Goal: Task Accomplishment & Management: Manage account settings

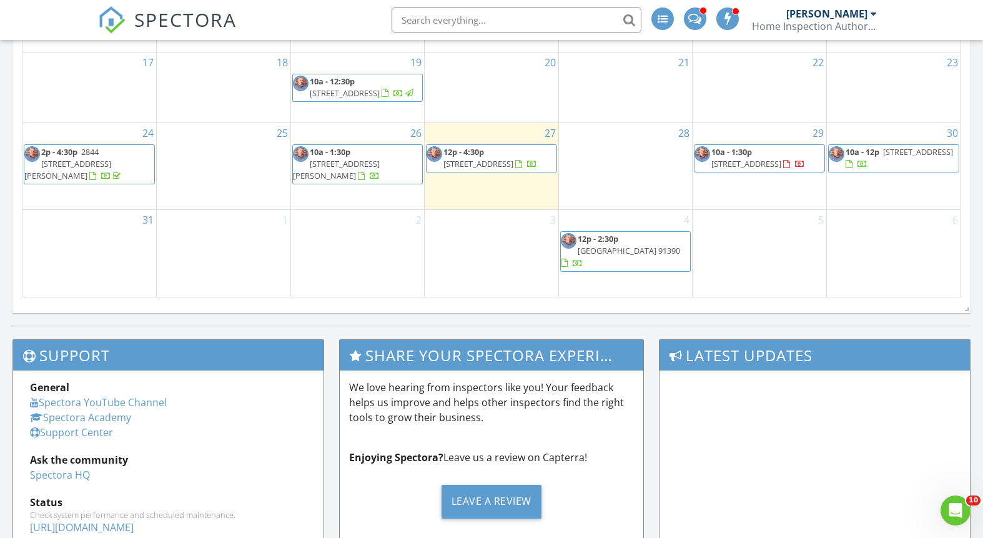
scroll to position [848, 0]
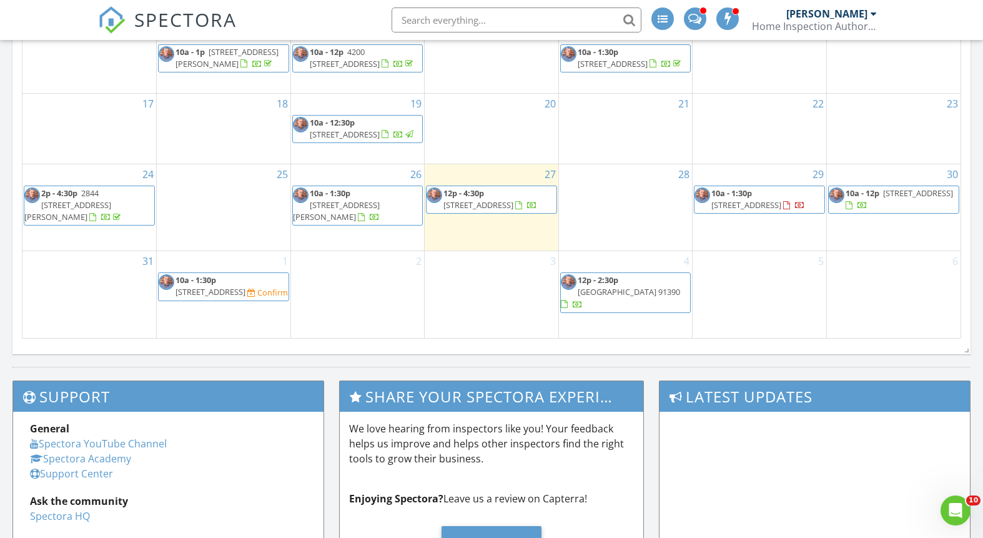
scroll to position [811, 0]
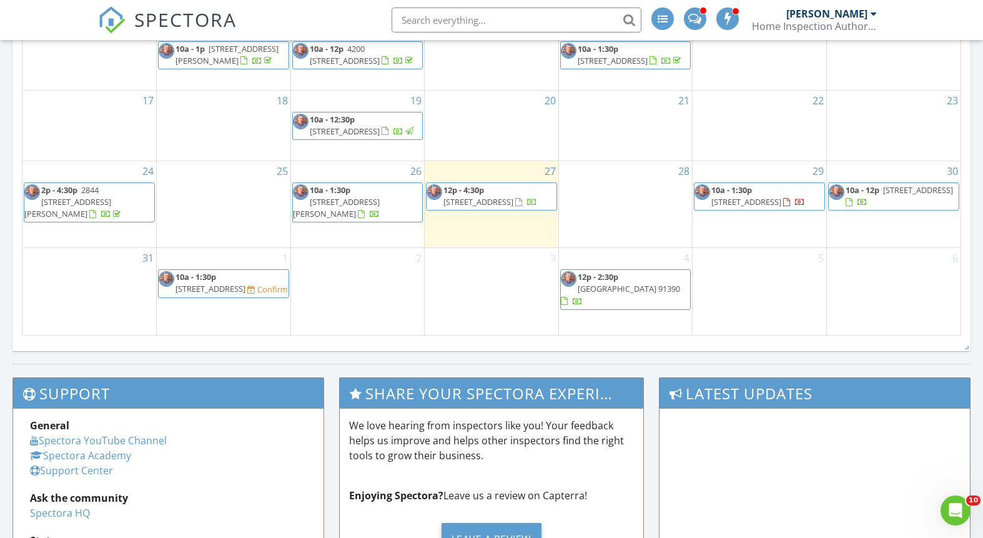
click at [203, 282] on span "10a - 1:30p" at bounding box center [195, 276] width 41 height 11
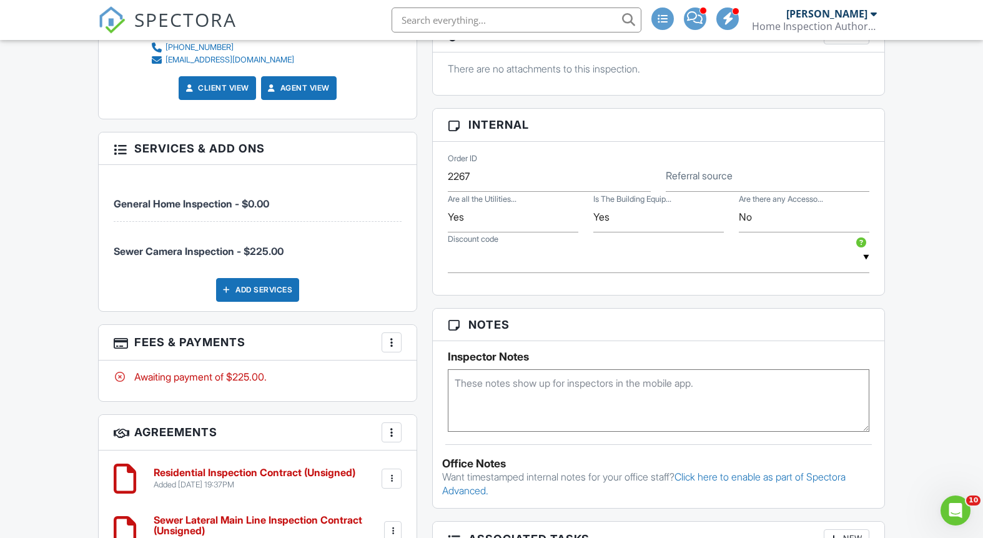
scroll to position [755, 0]
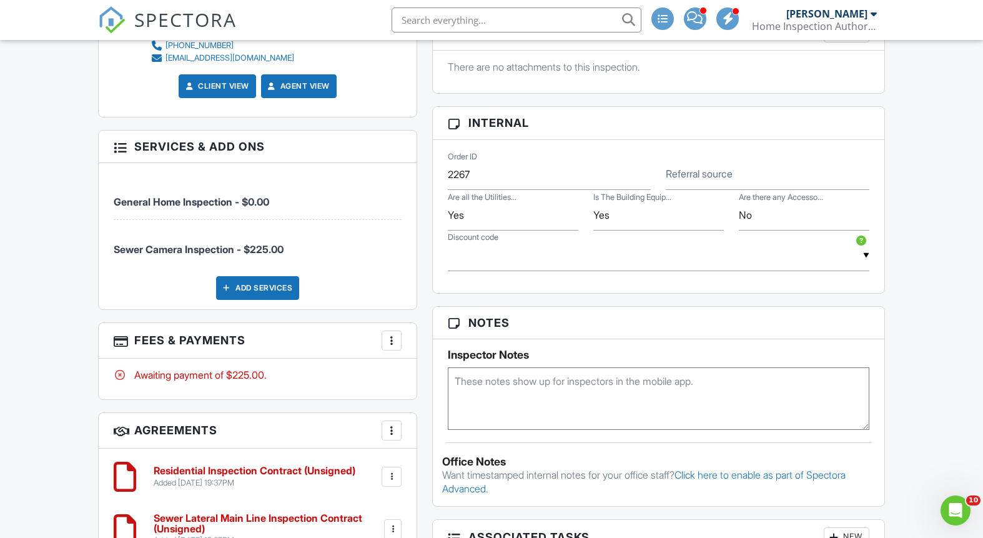
click at [394, 339] on div at bounding box center [391, 340] width 12 height 12
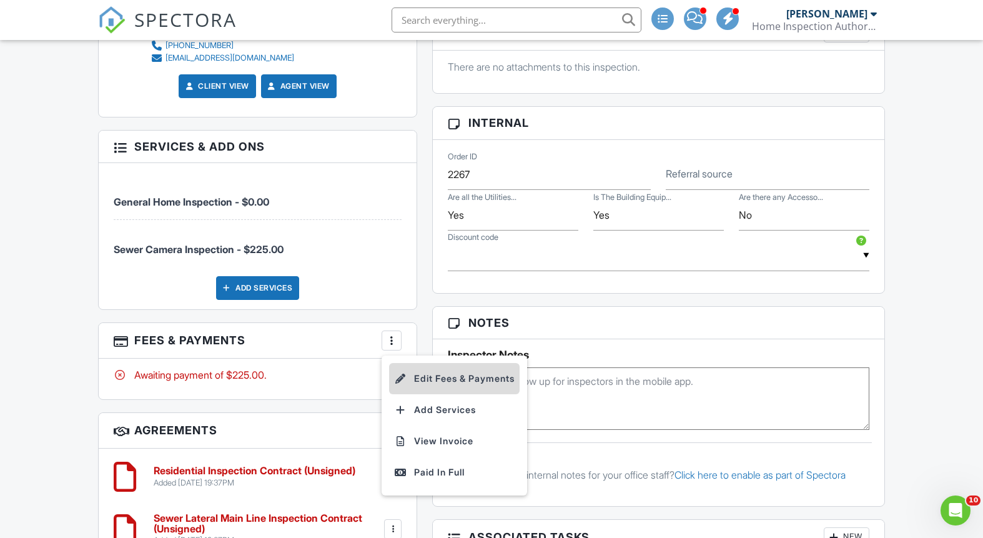
click at [448, 378] on li "Edit Fees & Payments" at bounding box center [454, 378] width 131 height 31
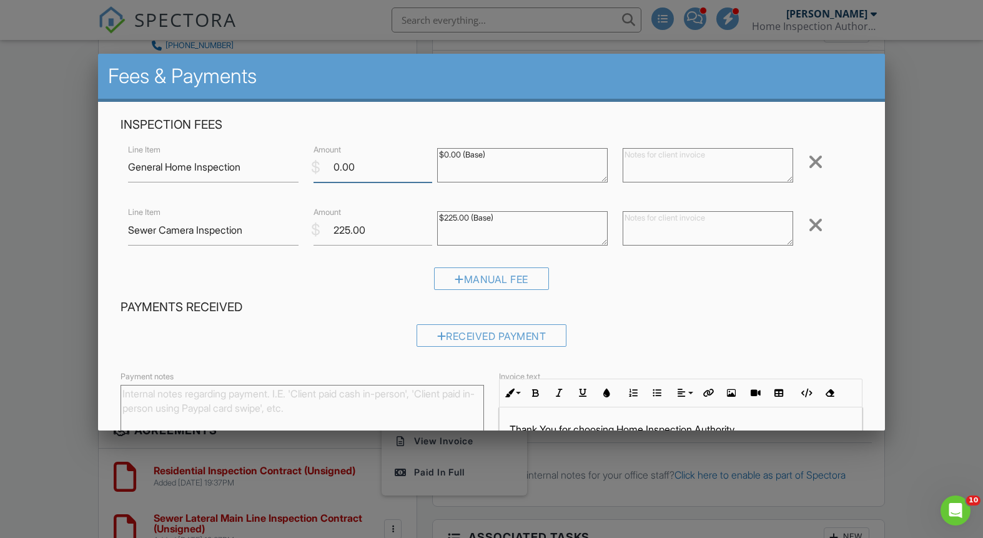
click at [374, 166] on input "0.00" at bounding box center [373, 167] width 119 height 31
type input "0"
type input "525.00"
click at [653, 295] on div "Manual Fee" at bounding box center [491, 283] width 741 height 32
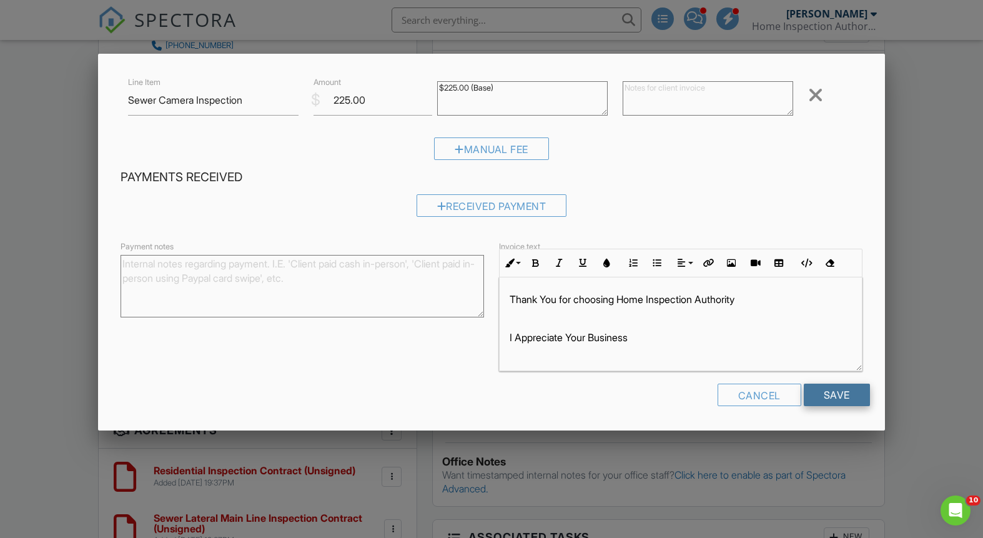
click at [839, 395] on input "Save" at bounding box center [837, 394] width 66 height 22
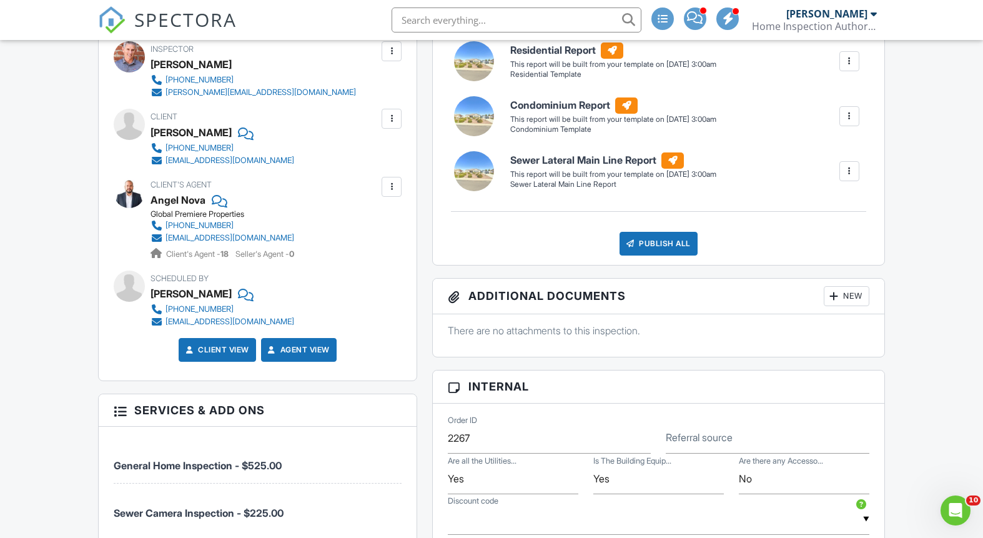
scroll to position [433, 0]
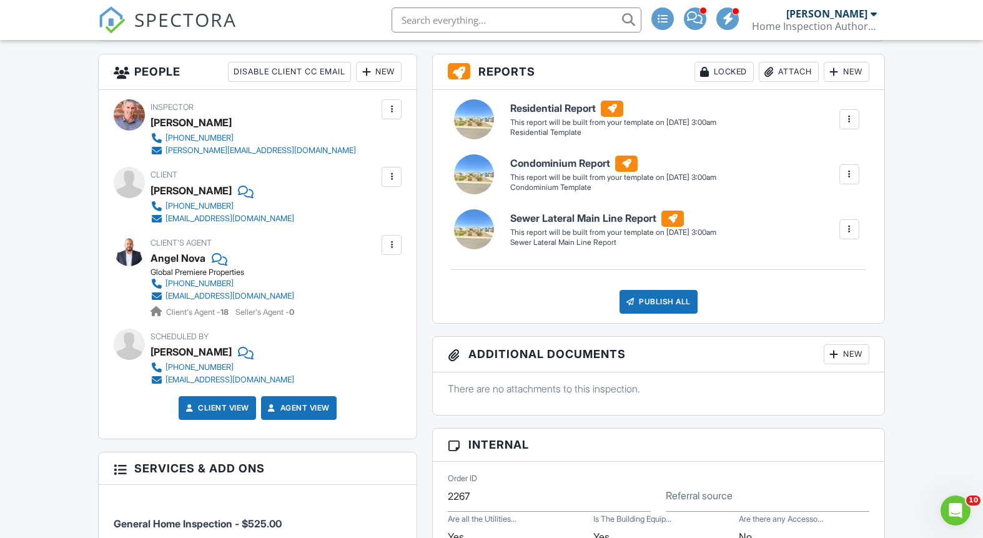
click at [846, 172] on div at bounding box center [849, 174] width 12 height 12
click at [794, 240] on div at bounding box center [800, 241] width 12 height 12
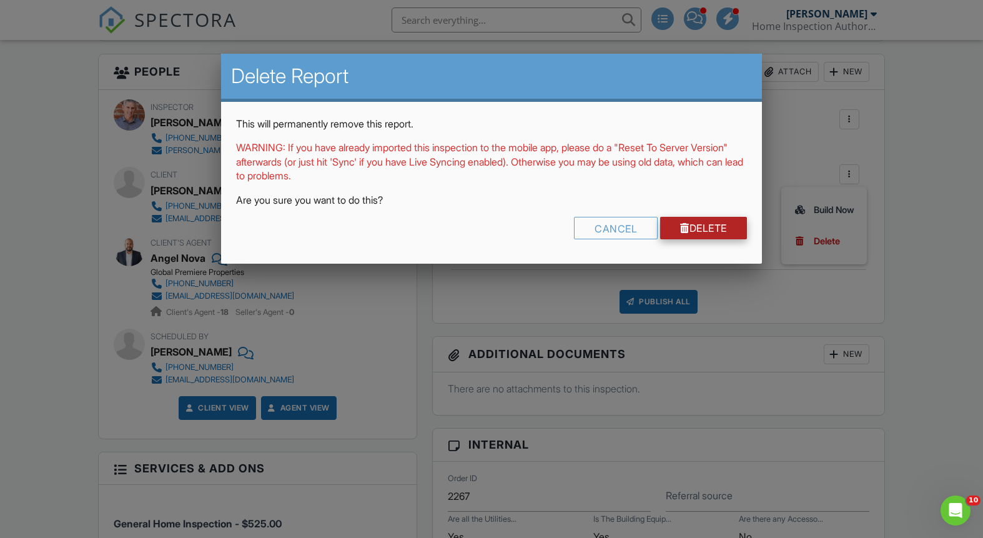
click at [708, 229] on link "Delete" at bounding box center [703, 228] width 87 height 22
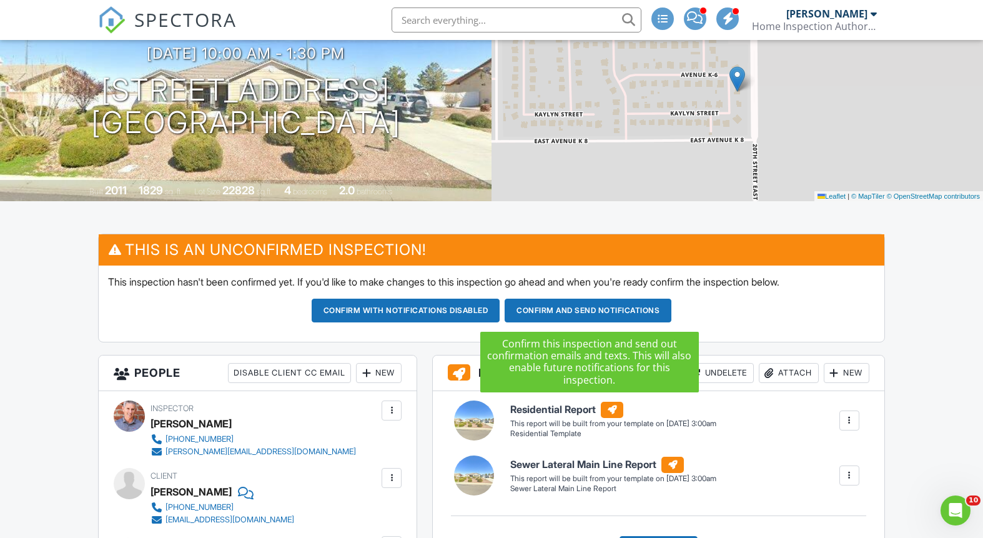
click at [500, 310] on button "Confirm and send notifications" at bounding box center [406, 311] width 189 height 24
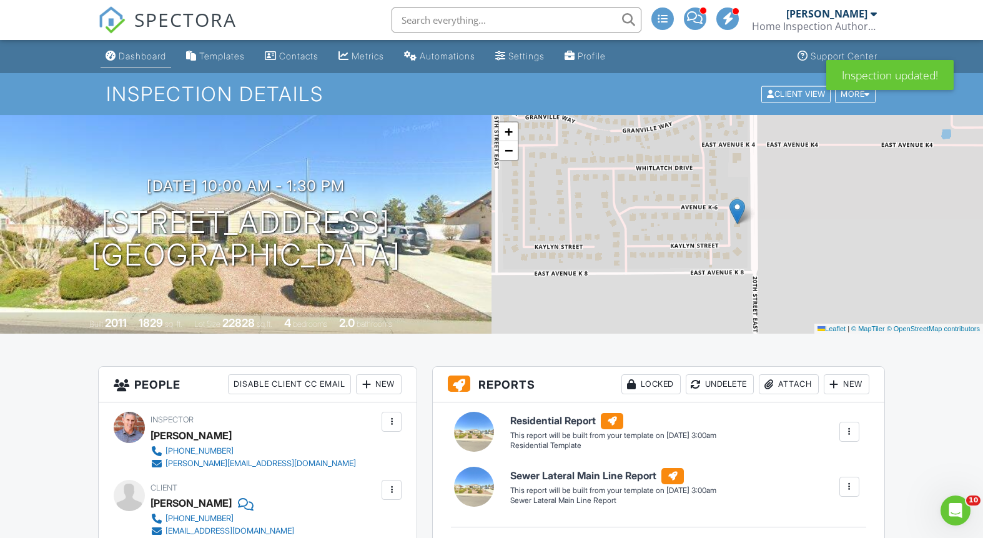
click at [148, 55] on div "Dashboard" at bounding box center [142, 56] width 47 height 11
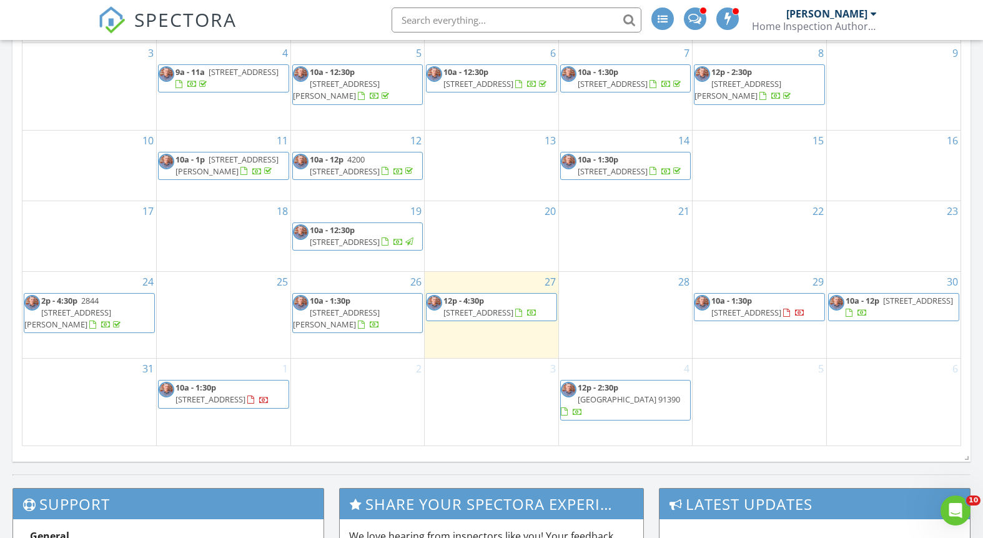
scroll to position [701, 0]
click at [763, 310] on span "604 S Saltair Ave, Los Angeles 90049" at bounding box center [746, 311] width 70 height 11
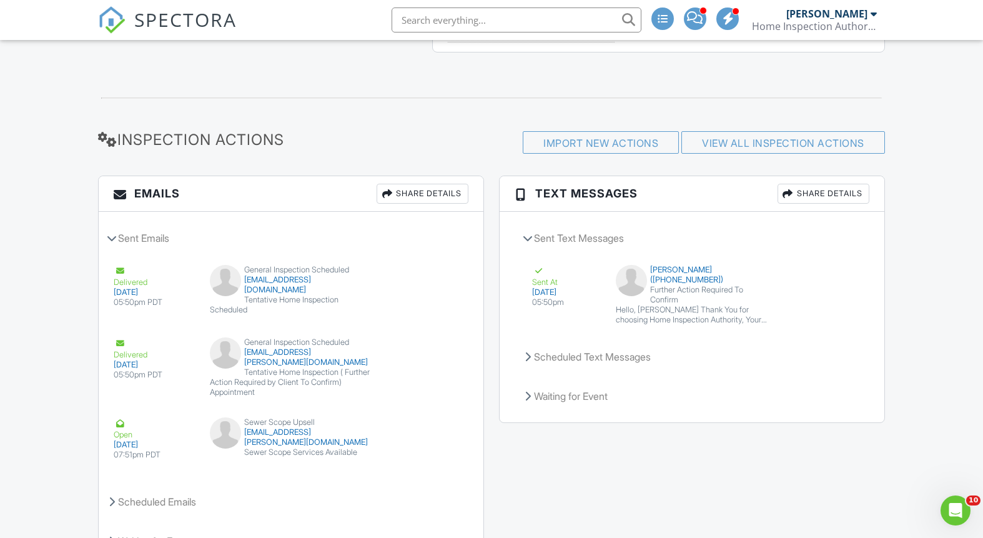
scroll to position [1305, 0]
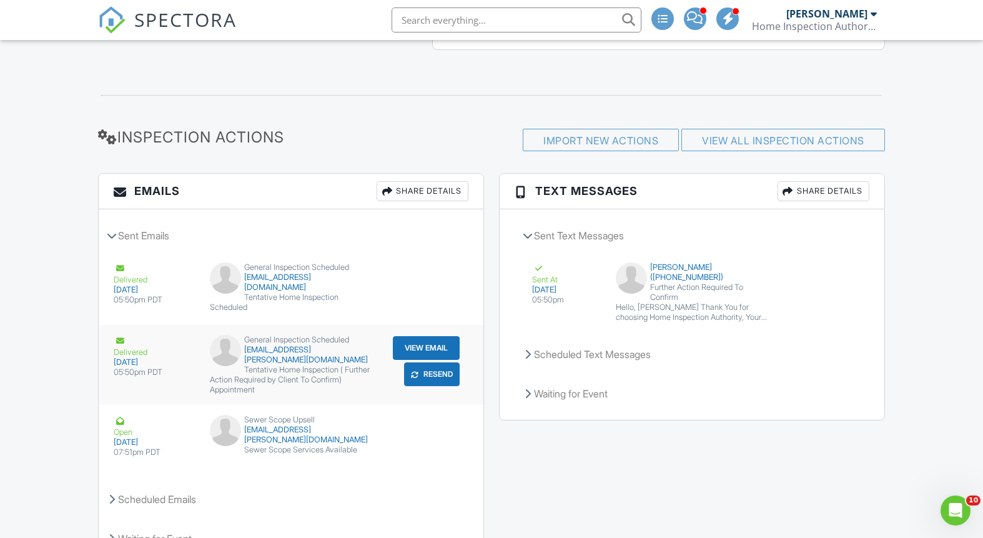
click at [438, 373] on button "Resend" at bounding box center [432, 374] width 56 height 24
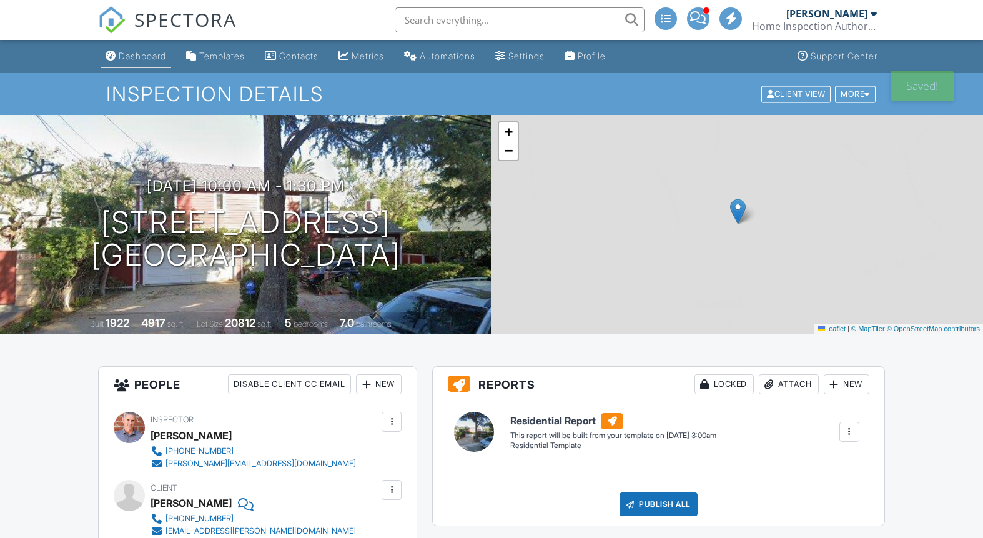
click at [147, 52] on div "Dashboard" at bounding box center [142, 56] width 47 height 11
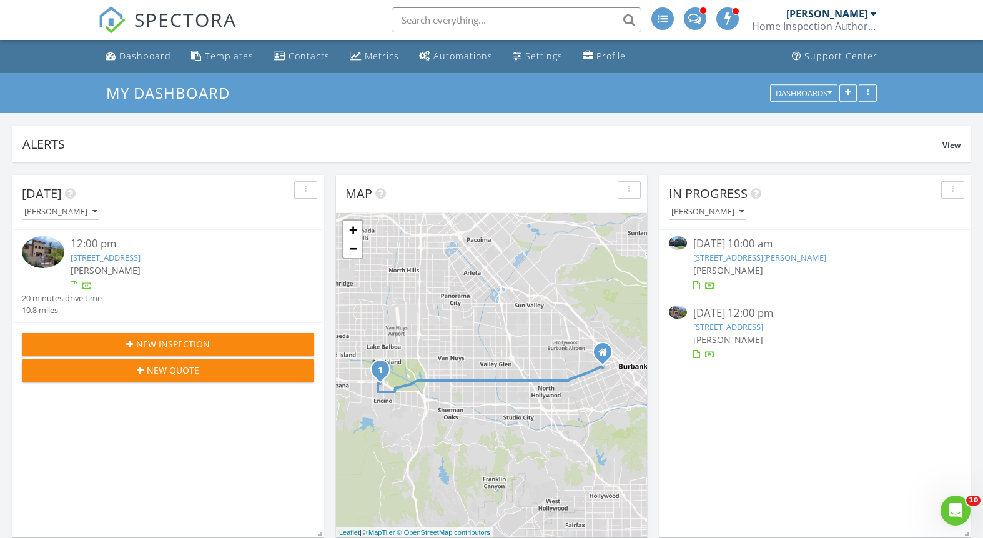
click at [759, 257] on link "[STREET_ADDRESS][PERSON_NAME]" at bounding box center [759, 257] width 133 height 11
